Goal: Navigation & Orientation: Go to known website

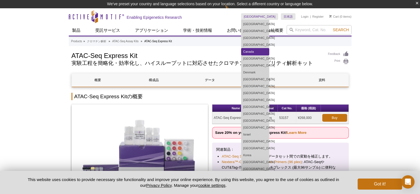
click at [269, 52] on link "Canada" at bounding box center [255, 51] width 28 height 7
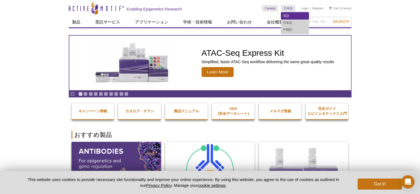
click at [289, 14] on link "英語" at bounding box center [295, 15] width 28 height 7
